Goal: Go to known website: Access a specific website the user already knows

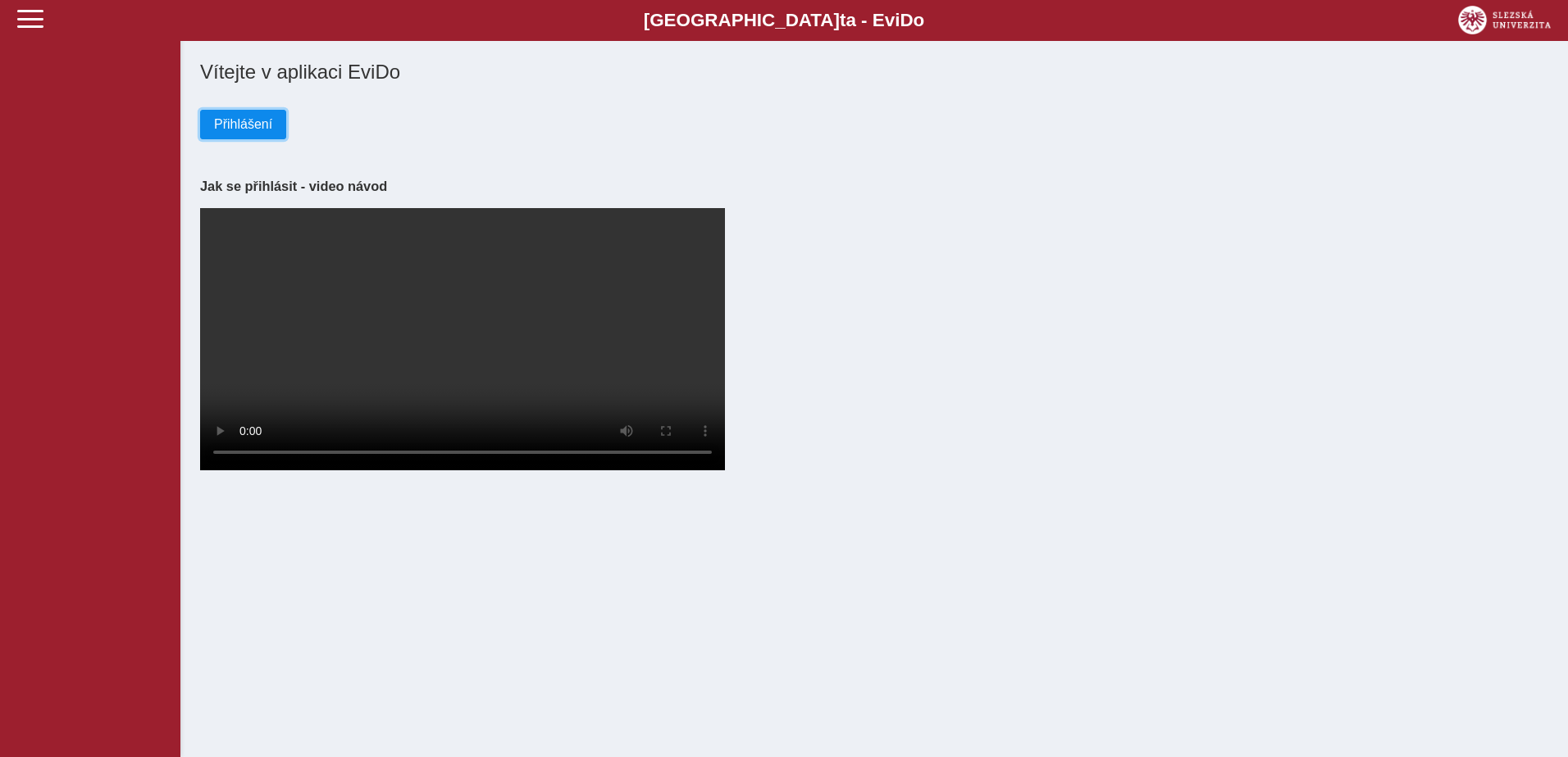
click at [255, 126] on span "Přihlášení" at bounding box center [243, 125] width 58 height 15
